Goal: Complete application form: Complete application form

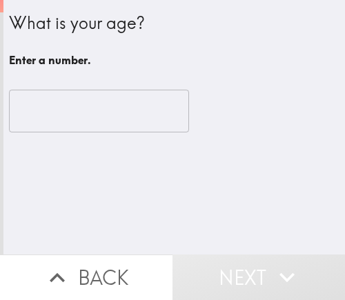
click at [61, 117] on input "number" at bounding box center [99, 111] width 180 height 43
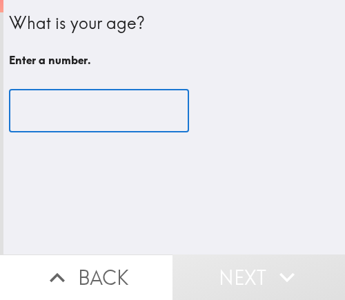
click at [50, 101] on input "number" at bounding box center [99, 111] width 180 height 43
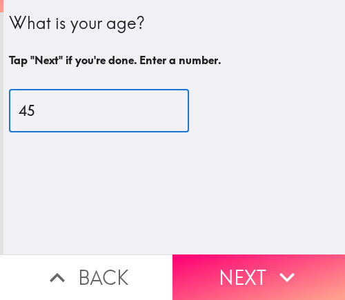
type input "45"
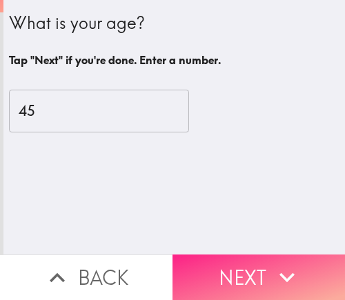
click at [272, 265] on icon "button" at bounding box center [287, 277] width 30 height 30
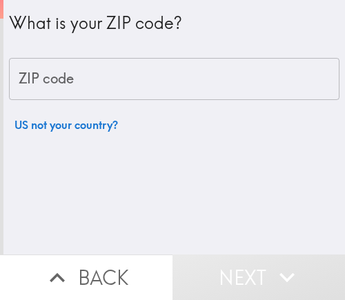
click at [115, 86] on input "ZIP code" at bounding box center [174, 79] width 330 height 43
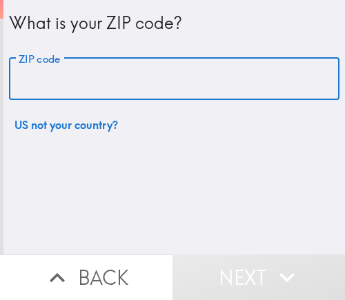
paste input "33610"
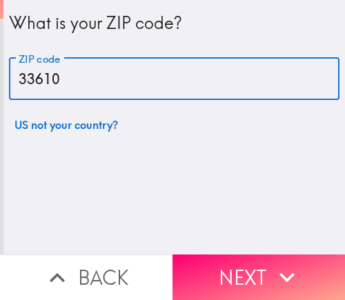
drag, startPoint x: 112, startPoint y: 84, endPoint x: -10, endPoint y: 72, distance: 123.4
click at [0, 0] on html "What is your ZIP code? ZIP code 33610 ZIP code US not your country? Back Next I…" at bounding box center [172, 0] width 345 height 0
click at [70, 81] on input "33610" at bounding box center [174, 79] width 330 height 43
drag, startPoint x: 70, startPoint y: 81, endPoint x: -15, endPoint y: 90, distance: 86.0
click at [0, 0] on html "What is your ZIP code? ZIP code 33610 ZIP code US not your country? Back Next I…" at bounding box center [172, 0] width 345 height 0
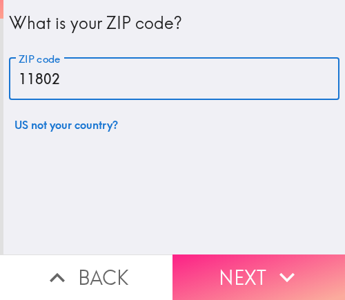
type input "11802"
click at [221, 264] on button "Next" at bounding box center [258, 278] width 172 height 46
